Goal: Task Accomplishment & Management: Use online tool/utility

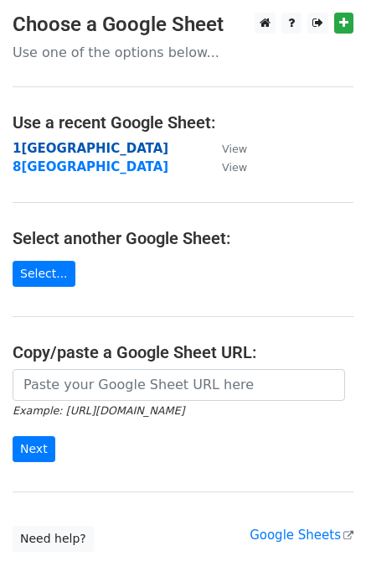
click at [48, 149] on strong "1[GEOGRAPHIC_DATA]" at bounding box center [91, 148] width 156 height 15
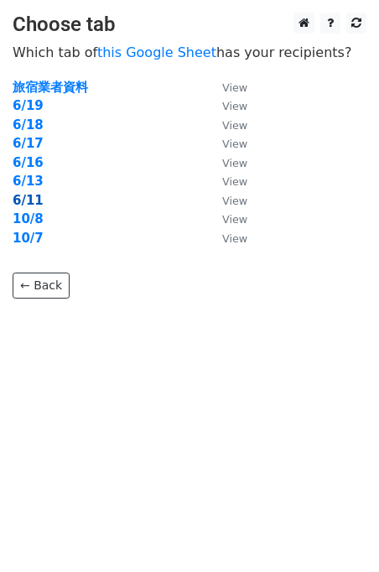
click at [34, 198] on strong "6/11" at bounding box center [28, 200] width 31 height 15
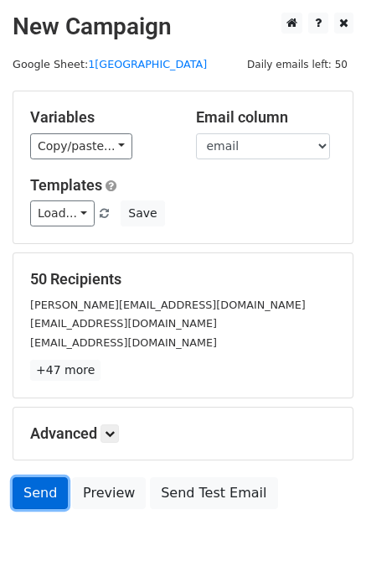
click at [47, 479] on link "Send" at bounding box center [40, 493] width 55 height 32
